Goal: Use online tool/utility

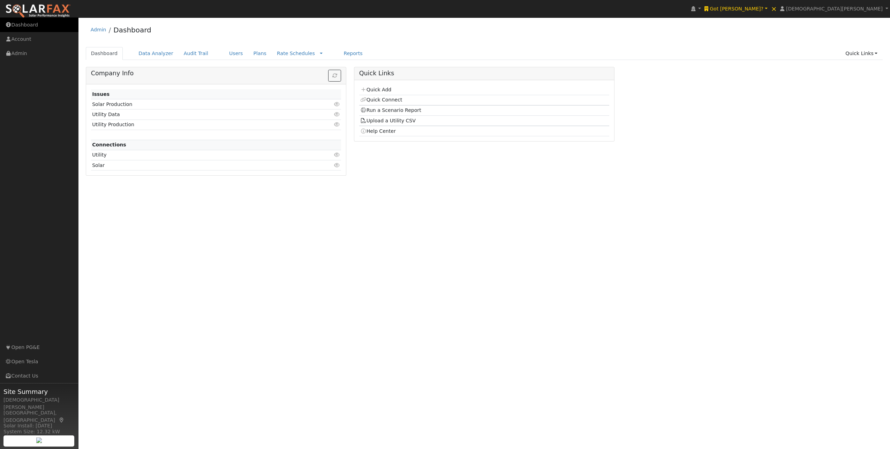
click at [38, 19] on link "Dashboard" at bounding box center [39, 25] width 78 height 14
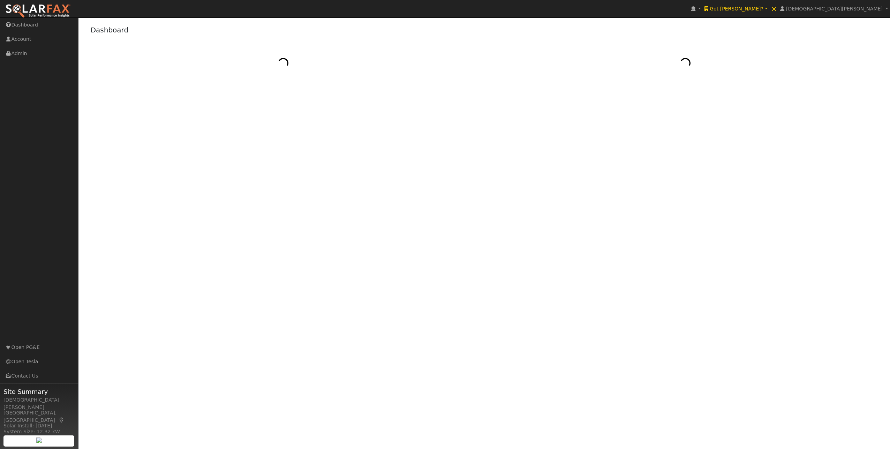
select select "7"
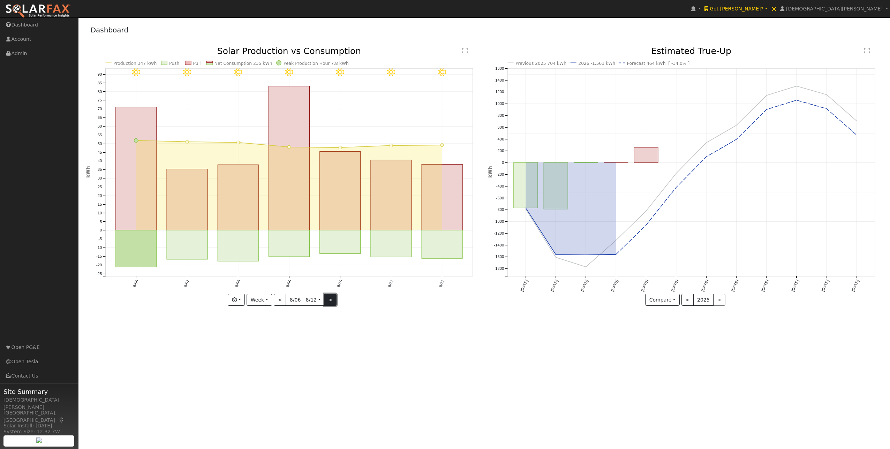
click at [329, 299] on button ">" at bounding box center [330, 300] width 12 height 12
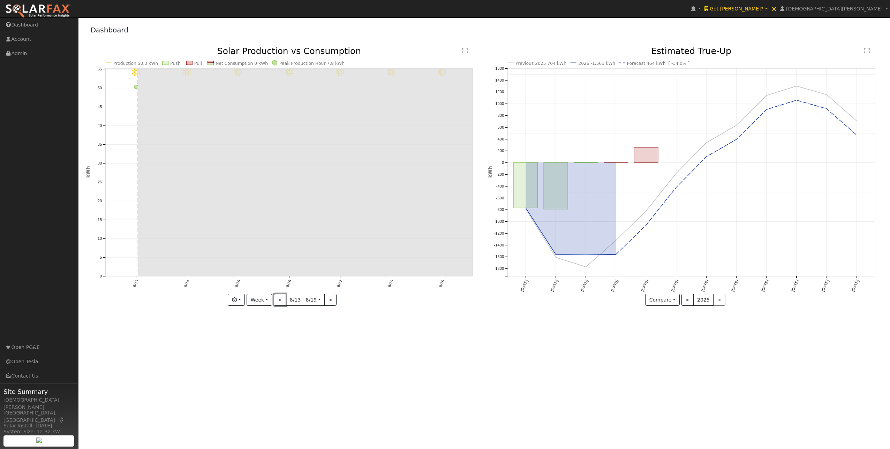
click at [280, 300] on button "<" at bounding box center [280, 300] width 12 height 12
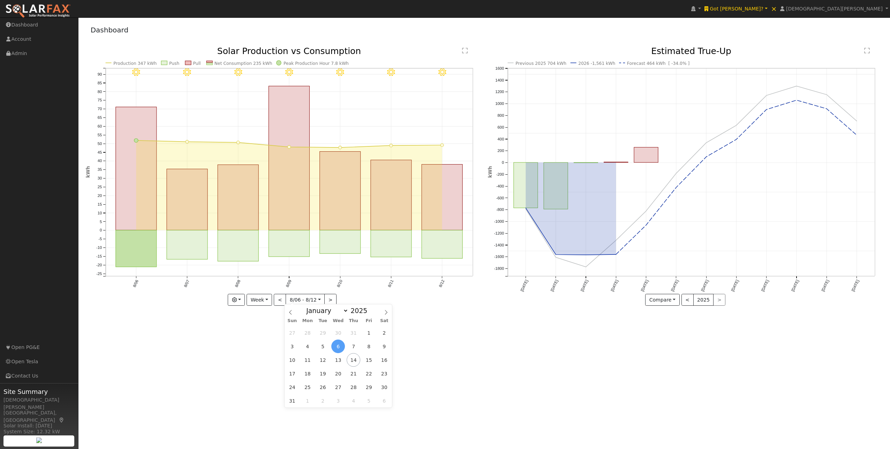
click at [311, 300] on input "[DATE]" at bounding box center [305, 299] width 38 height 11
click at [363, 346] on span "8" at bounding box center [369, 347] width 14 height 14
type input "[DATE]"
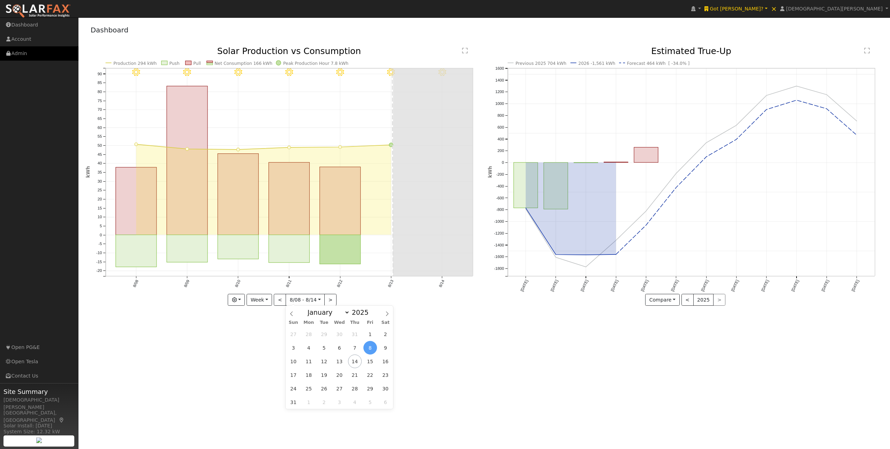
click at [34, 56] on link "Admin" at bounding box center [39, 53] width 78 height 14
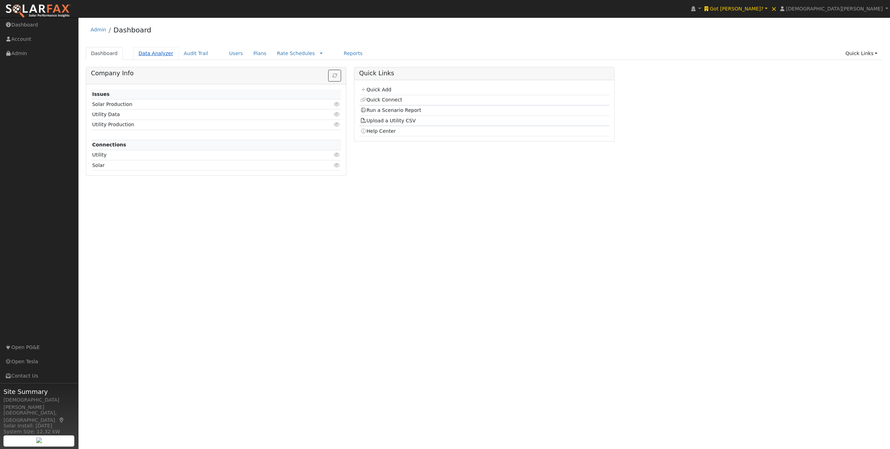
click at [154, 54] on link "Data Analyzer" at bounding box center [155, 53] width 45 height 13
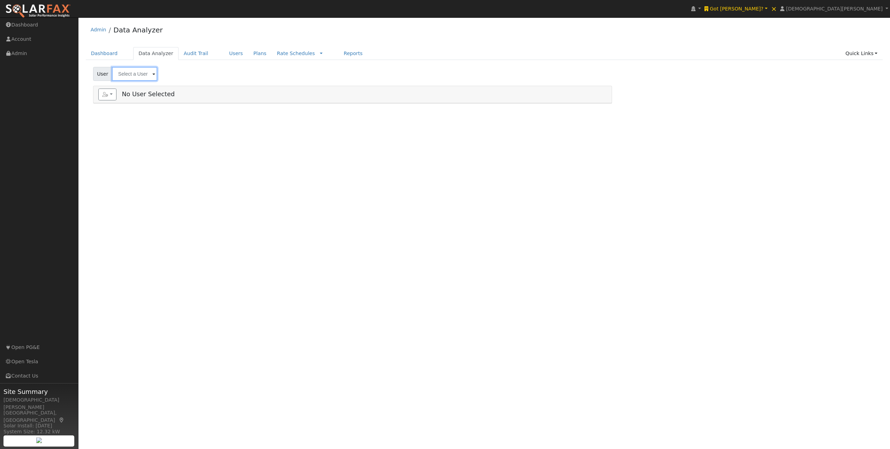
click at [126, 75] on input "text" at bounding box center [134, 74] width 45 height 14
click at [779, 8] on link "×" at bounding box center [773, 8] width 9 height 19
type input "[PERSON_NAME] & [PERSON_NAME]"
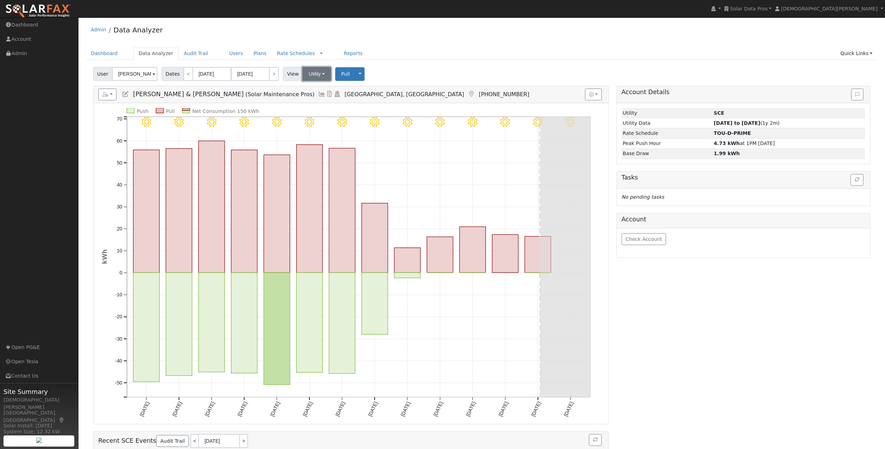
click at [320, 78] on button "Utility" at bounding box center [316, 74] width 29 height 14
click at [323, 99] on link "Solar" at bounding box center [326, 100] width 48 height 10
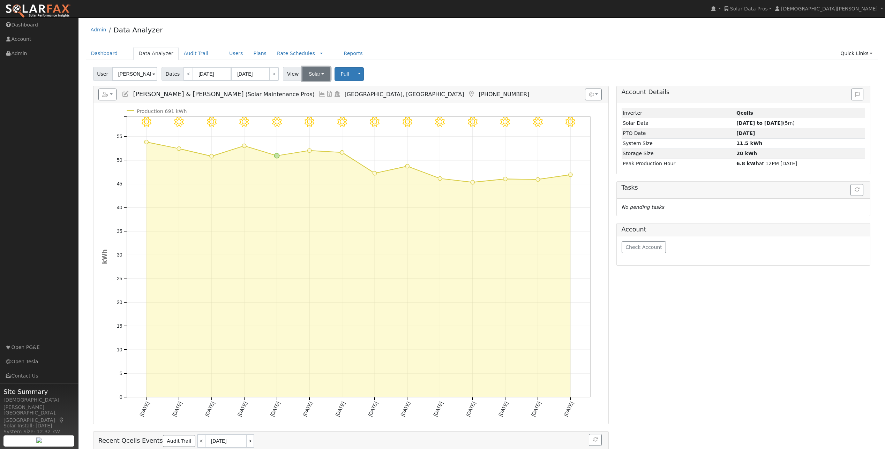
click at [319, 76] on button "Solar" at bounding box center [316, 74] width 28 height 14
click at [318, 89] on link "Utility" at bounding box center [326, 89] width 48 height 10
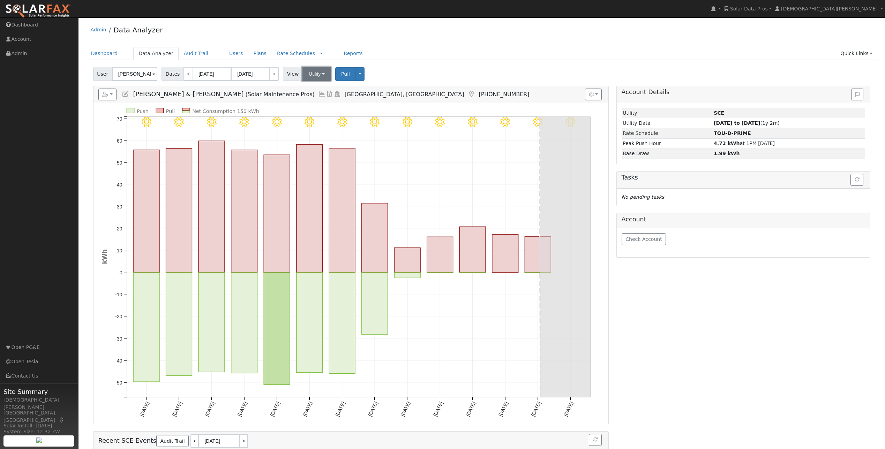
click at [312, 70] on button "Utility" at bounding box center [316, 74] width 29 height 14
click at [313, 96] on link "Solar" at bounding box center [326, 100] width 48 height 10
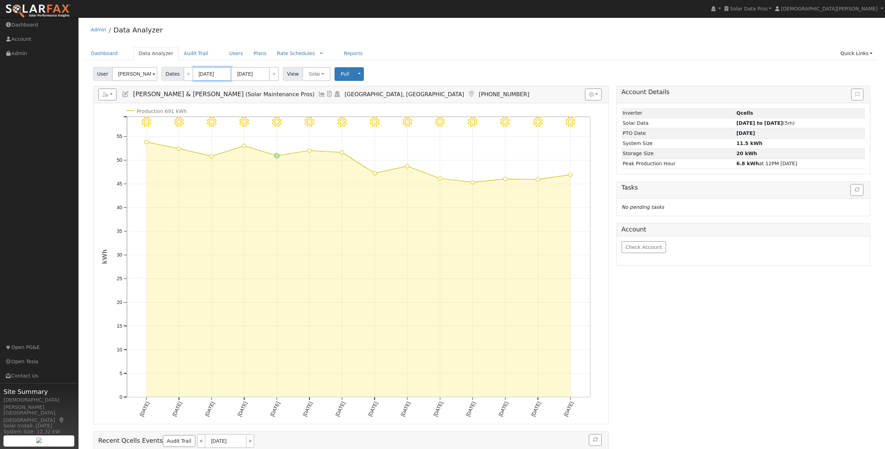
click at [208, 76] on input "[DATE]" at bounding box center [212, 74] width 38 height 14
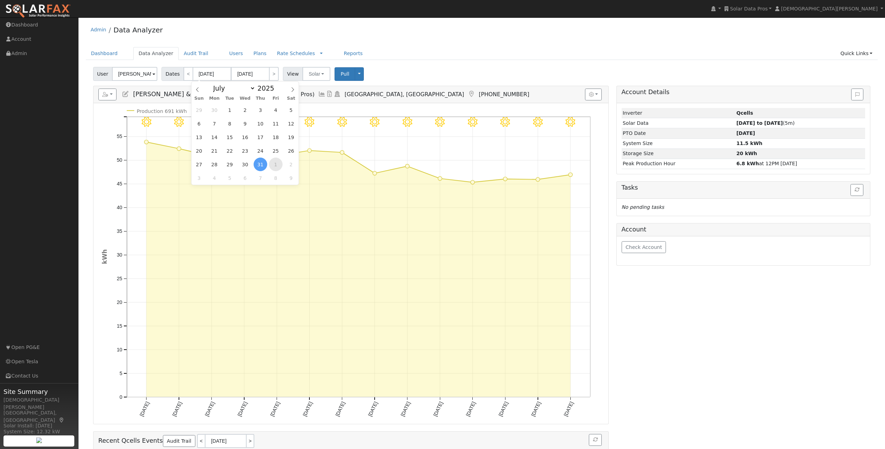
click at [273, 165] on span "1" at bounding box center [276, 165] width 14 height 14
type input "[DATE]"
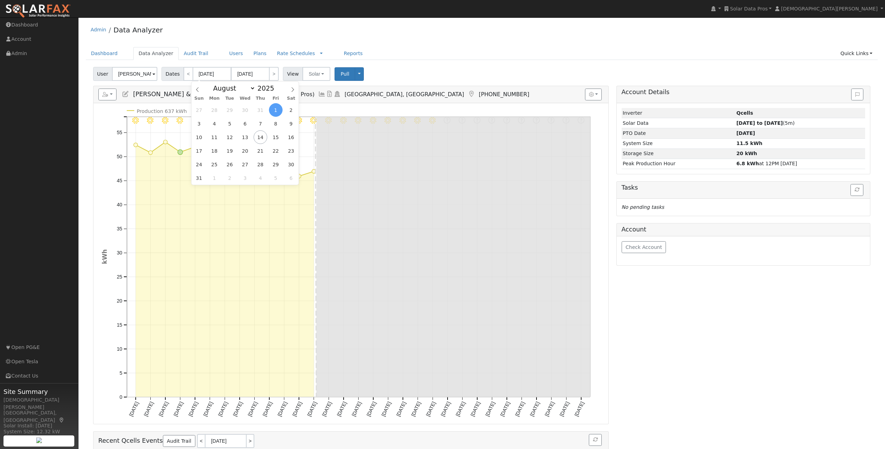
click at [410, 62] on div "Dashboard Data Analyzer Audit Trail Users Plans Rate Schedules Rate Schedules C…" at bounding box center [482, 57] width 792 height 20
